Goal: Task Accomplishment & Management: Manage account settings

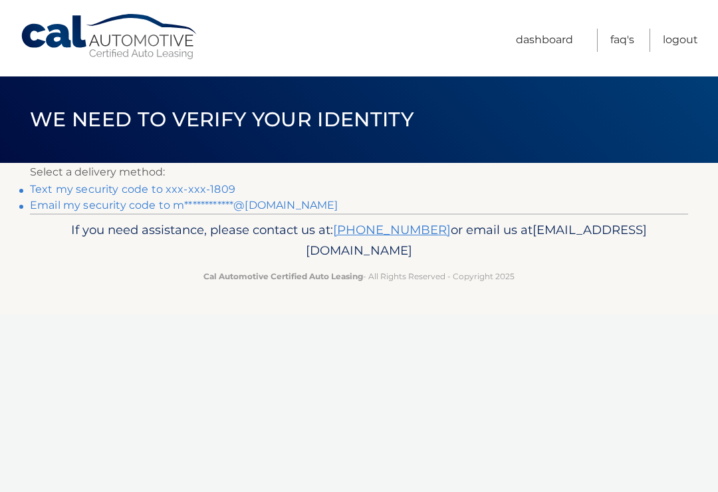
click at [215, 186] on link "Text my security code to xxx-xxx-1809" at bounding box center [132, 189] width 205 height 13
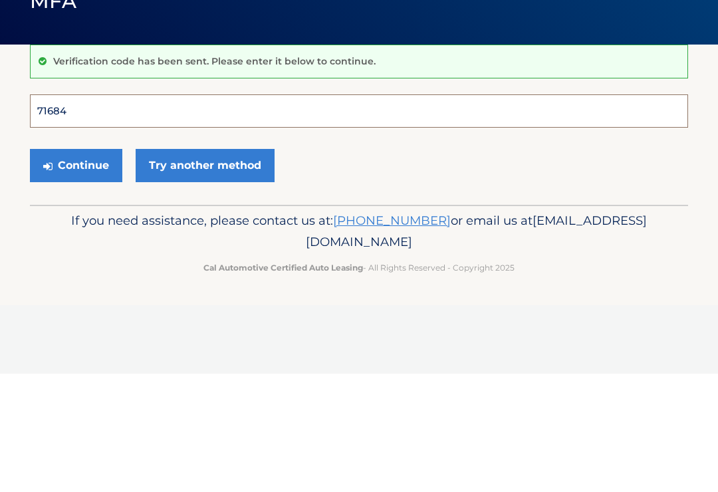
type input "716841"
click at [76, 267] on button "Continue" at bounding box center [76, 283] width 92 height 33
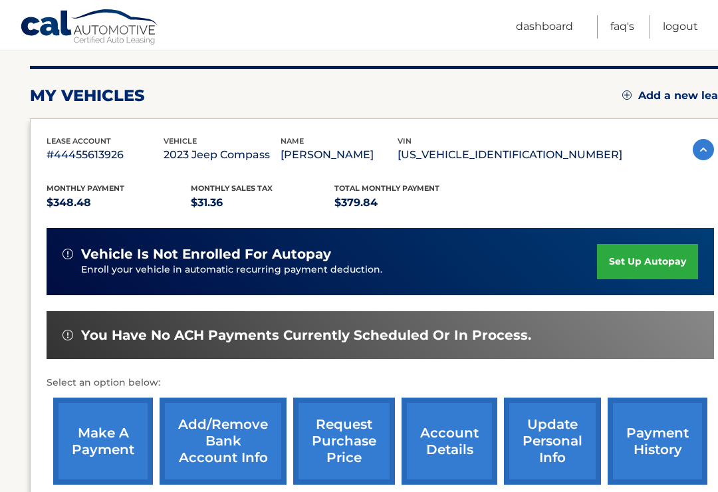
scroll to position [158, 0]
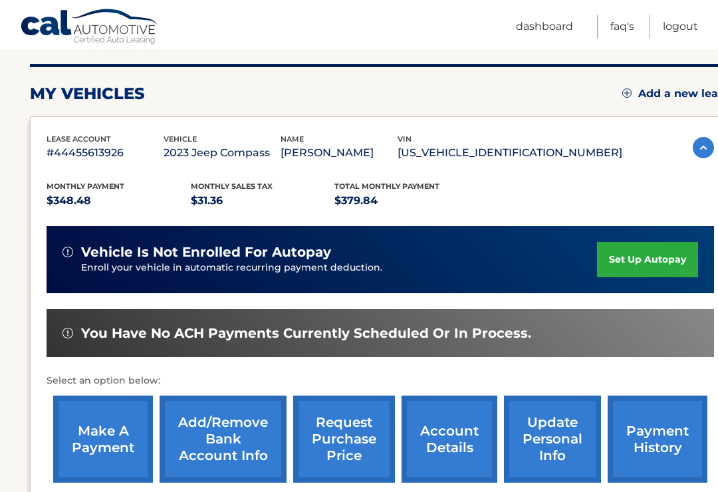
click at [113, 437] on link "make a payment" at bounding box center [103, 439] width 100 height 87
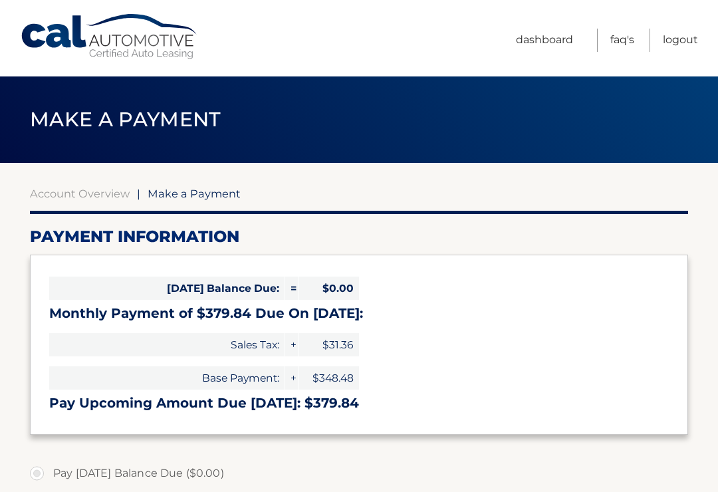
select select "YWEwYmVjZjYtYzI0Mi00MzBkLThhNWItOTJlYTYzODRkZTdk"
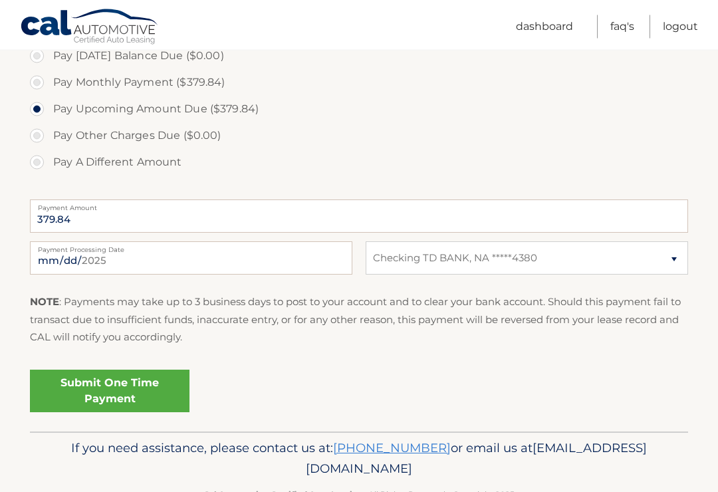
scroll to position [418, 0]
click at [117, 377] on link "Submit One Time Payment" at bounding box center [110, 390] width 160 height 43
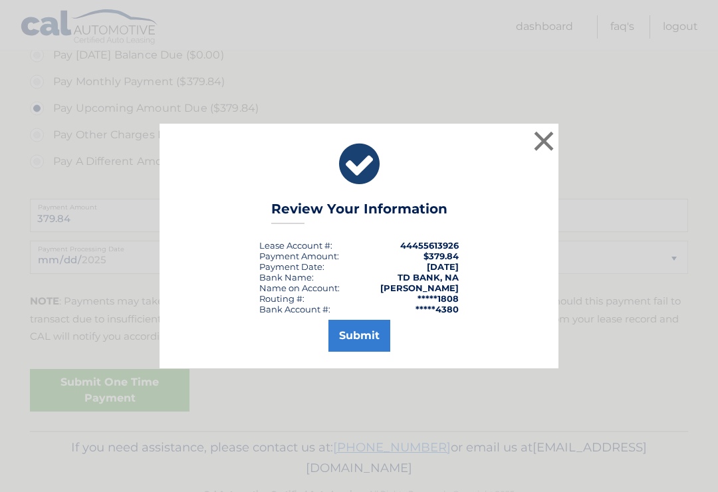
click at [351, 348] on button "Submit" at bounding box center [360, 336] width 62 height 32
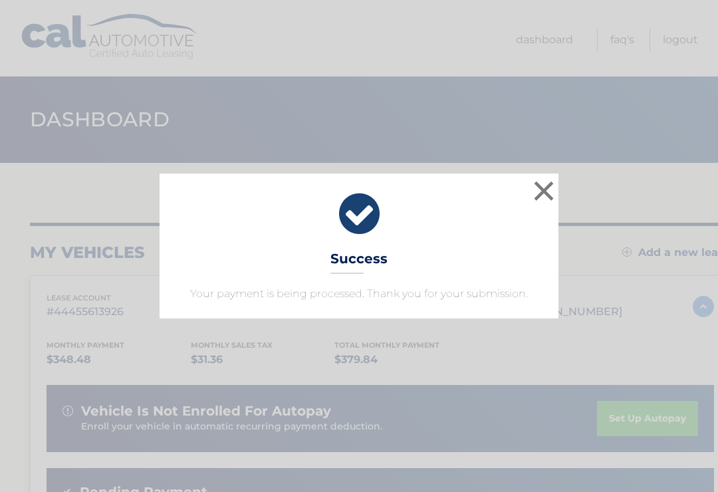
click at [533, 186] on button "×" at bounding box center [544, 191] width 27 height 27
